Goal: Register for event/course

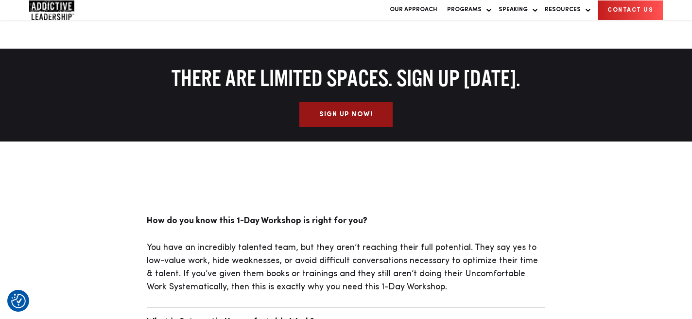
click at [359, 124] on link "Sign Up Now!" at bounding box center [346, 114] width 93 height 25
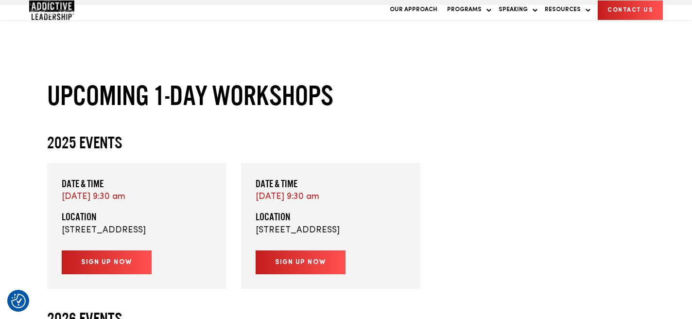
scroll to position [1854, 0]
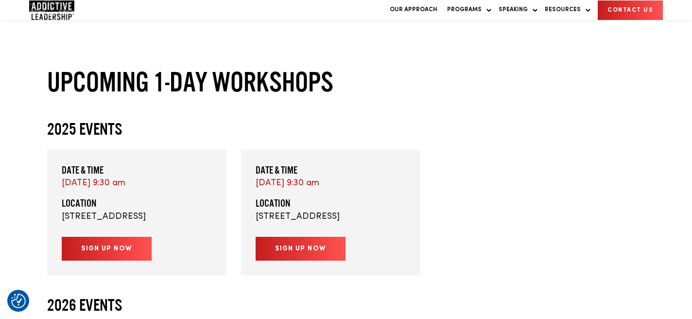
click at [115, 261] on link "Sign up now" at bounding box center [107, 249] width 90 height 24
click at [286, 261] on link "Sign up now" at bounding box center [301, 249] width 90 height 24
click at [60, 15] on img "Company Logo" at bounding box center [51, 9] width 45 height 19
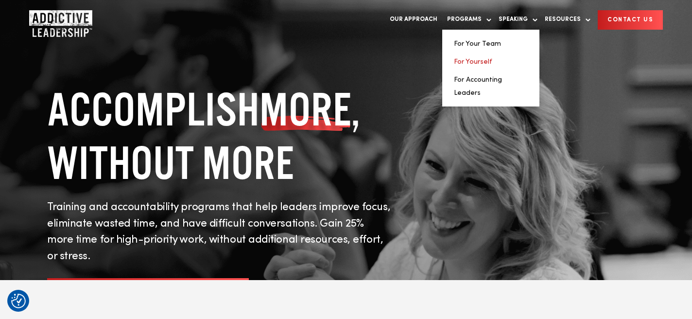
click at [467, 62] on link "For Yourself" at bounding box center [473, 61] width 38 height 7
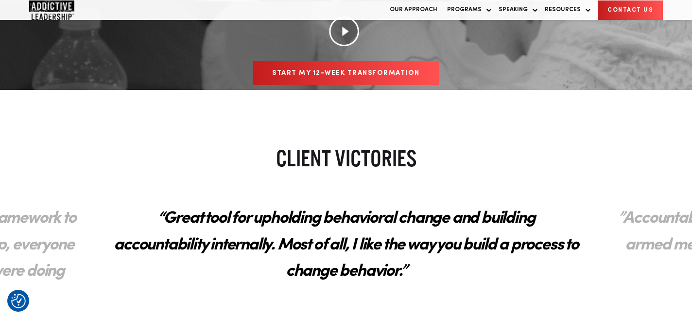
scroll to position [567, 0]
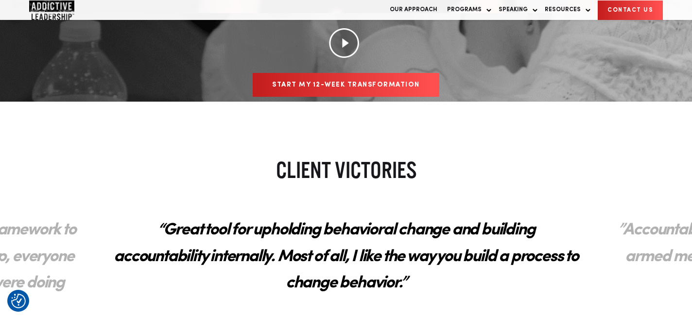
click at [359, 80] on link "Start my 12-week transformation" at bounding box center [346, 85] width 187 height 24
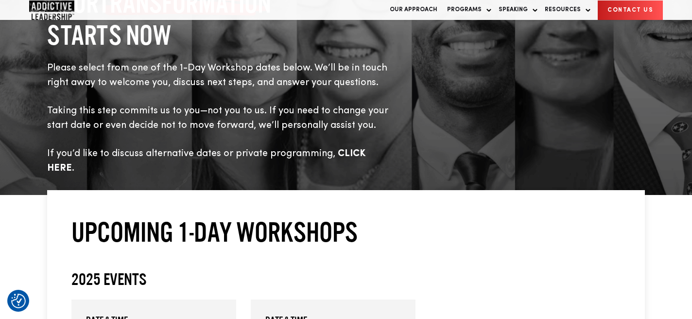
scroll to position [260, 0]
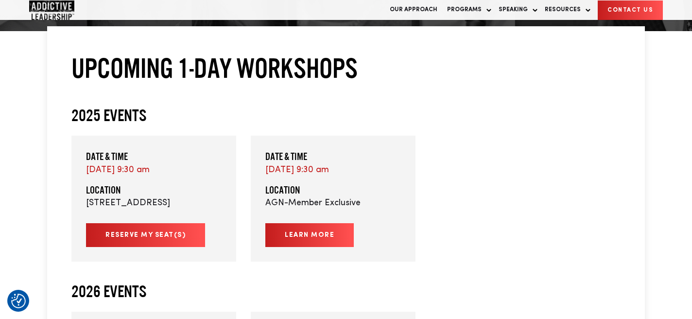
click at [138, 240] on link "Reserve My Seat(s)" at bounding box center [145, 235] width 119 height 24
